Goal: Information Seeking & Learning: Learn about a topic

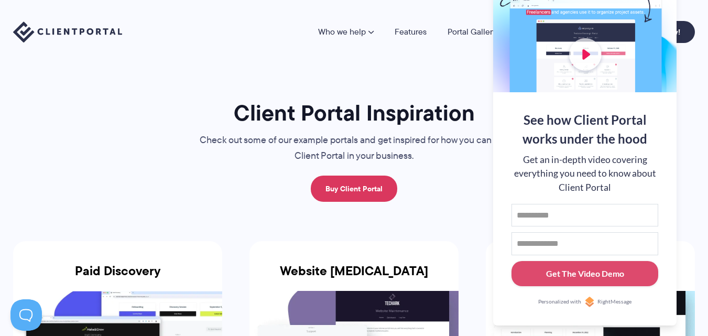
click at [407, 19] on div "Who we help Who we help View pricing Agencies See how Client Portal can help gi…" at bounding box center [354, 32] width 708 height 64
click at [408, 28] on link "Features" at bounding box center [410, 32] width 32 height 8
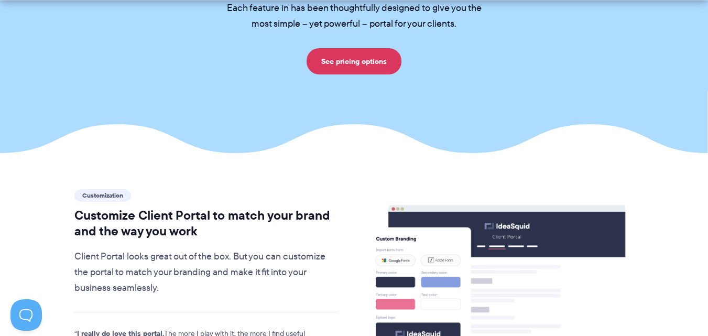
scroll to position [105, 0]
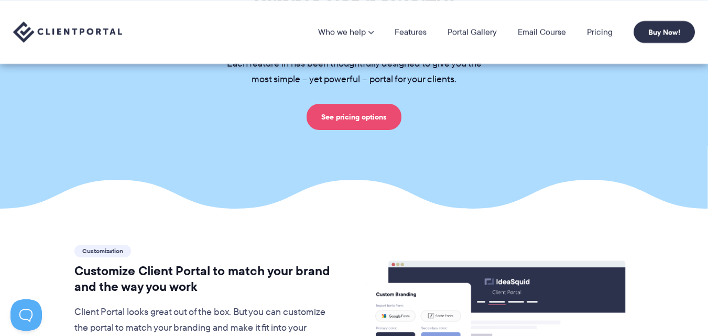
click at [379, 104] on link "See pricing options" at bounding box center [353, 117] width 95 height 26
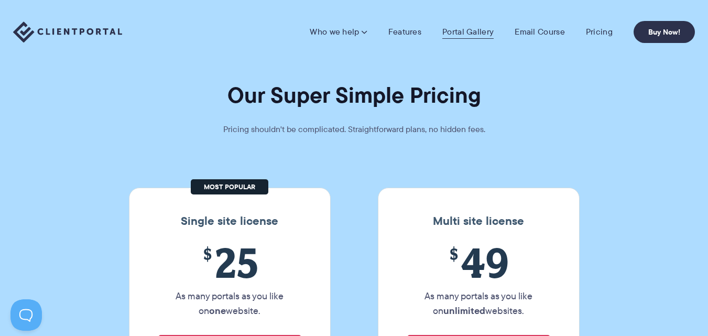
click at [463, 33] on link "Portal Gallery" at bounding box center [467, 32] width 51 height 10
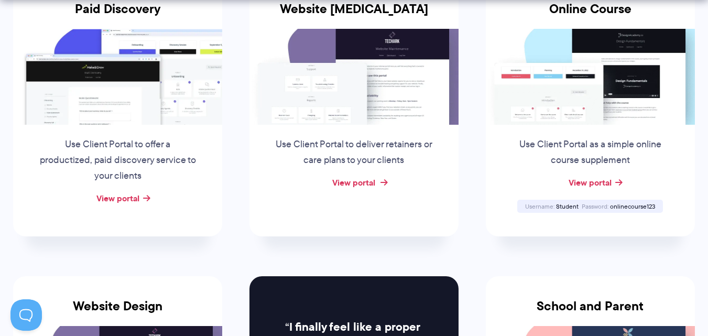
click at [374, 184] on link "View portal" at bounding box center [353, 182] width 43 height 13
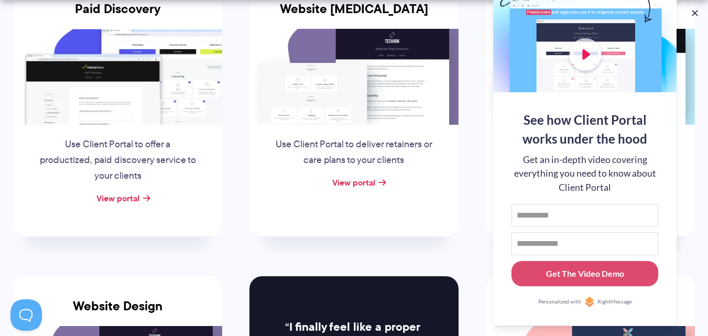
click at [695, 19] on li "Online Course Use Client Portal as a simple online course supplement View porta…" at bounding box center [590, 107] width 236 height 296
click at [135, 199] on link "View portal" at bounding box center [117, 198] width 43 height 13
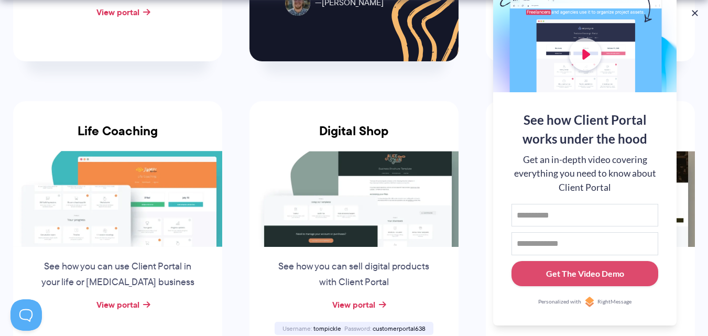
scroll to position [786, 0]
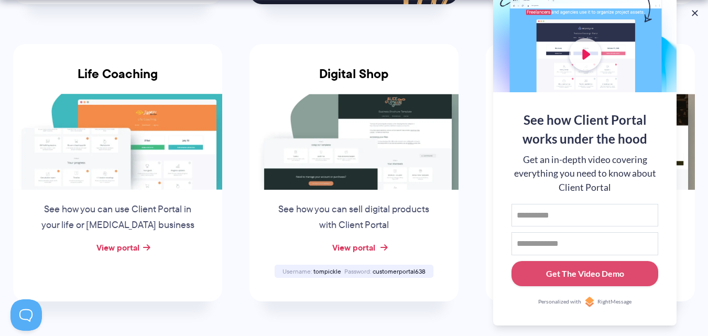
click at [335, 248] on link "View portal" at bounding box center [353, 247] width 43 height 13
click at [695, 13] on button at bounding box center [694, 13] width 13 height 13
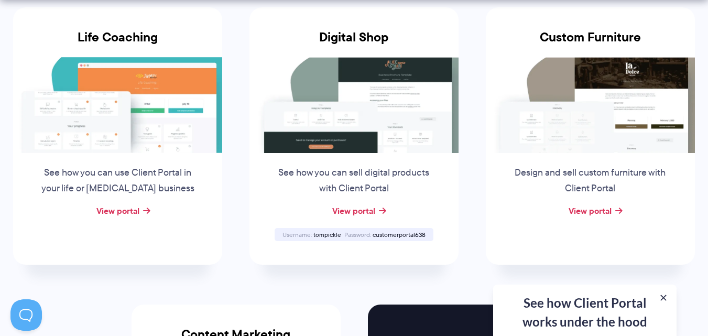
scroll to position [838, 0]
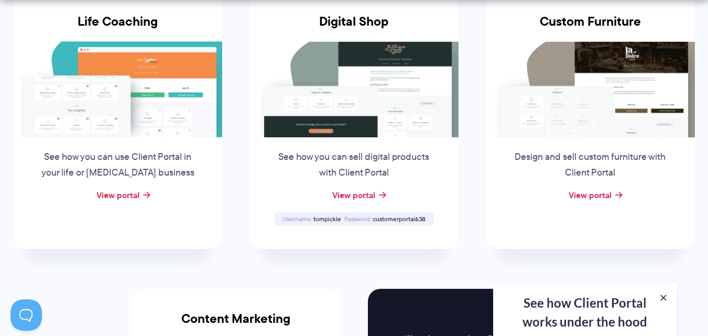
click at [602, 184] on div "Design and sell custom furniture with Client Portal" at bounding box center [590, 162] width 180 height 50
click at [603, 190] on link "View portal" at bounding box center [589, 195] width 43 height 13
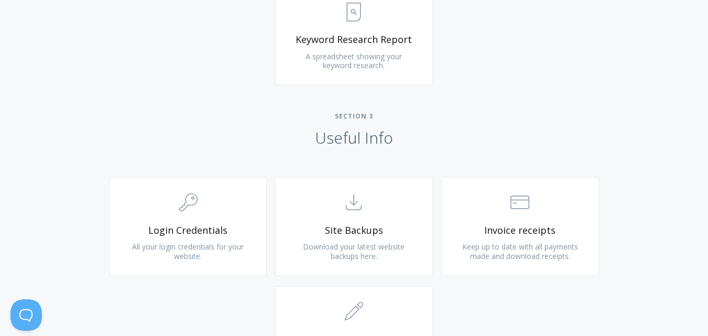
scroll to position [1047, 0]
